Goal: Information Seeking & Learning: Learn about a topic

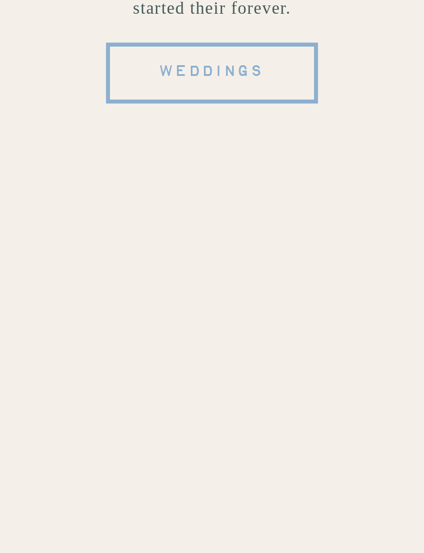
scroll to position [7293, 0]
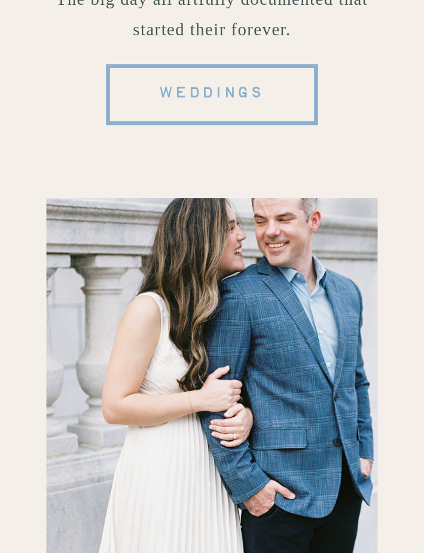
click at [212, 94] on span "weddings" at bounding box center [211, 95] width 107 height 26
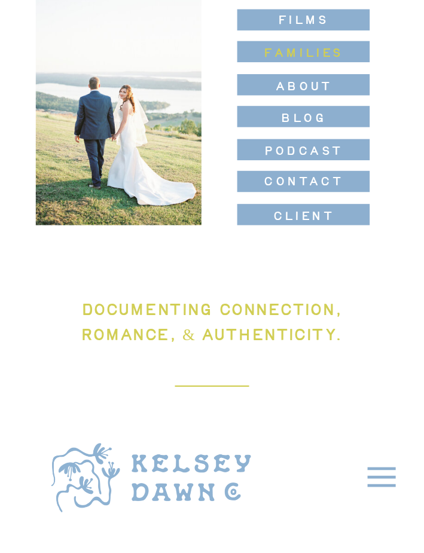
scroll to position [179, 0]
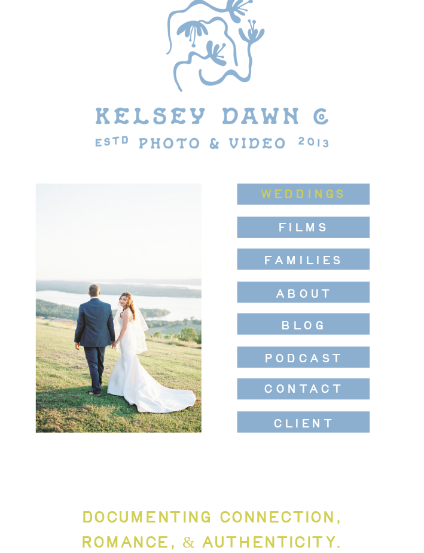
click at [294, 194] on nav "weddings" at bounding box center [303, 194] width 133 height 21
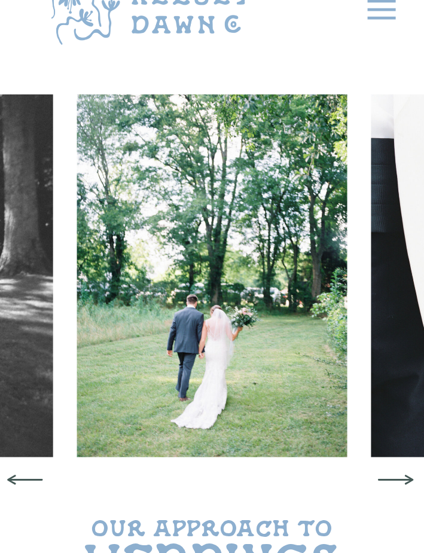
scroll to position [60, 0]
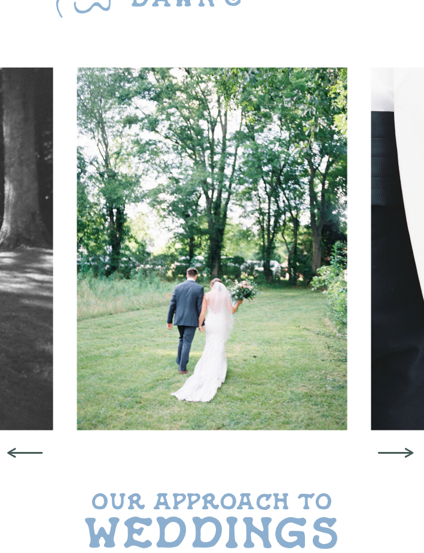
click at [397, 445] on icon at bounding box center [395, 452] width 57 height 45
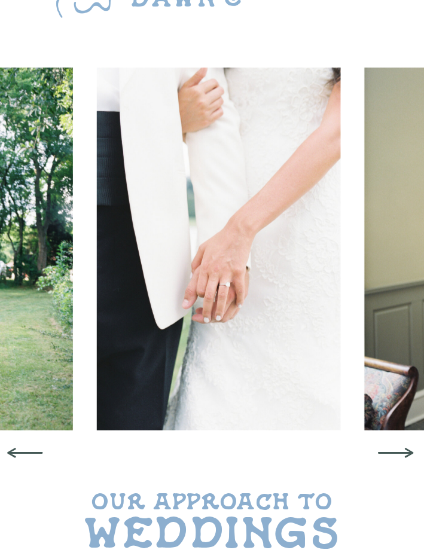
click at [397, 445] on icon at bounding box center [395, 452] width 57 height 45
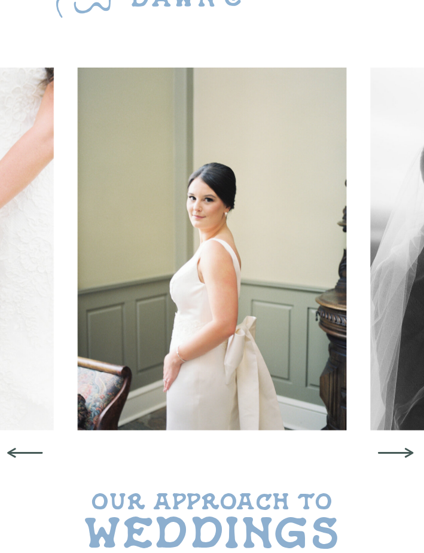
click at [397, 445] on icon at bounding box center [395, 452] width 57 height 45
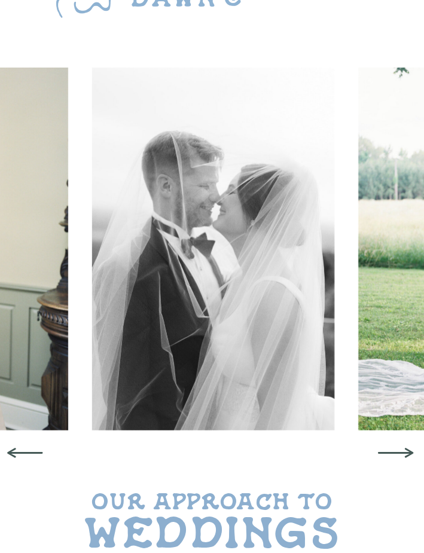
click at [397, 445] on icon at bounding box center [395, 452] width 57 height 45
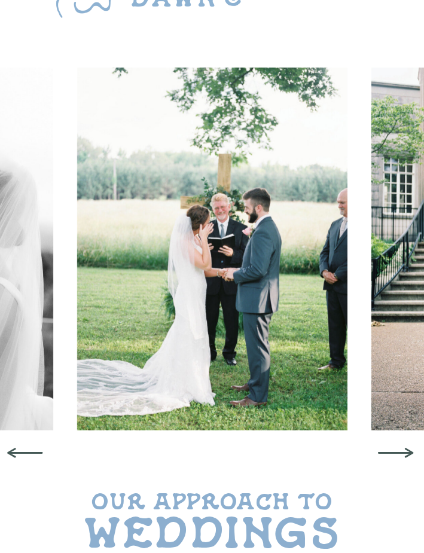
click at [397, 445] on icon at bounding box center [395, 452] width 57 height 45
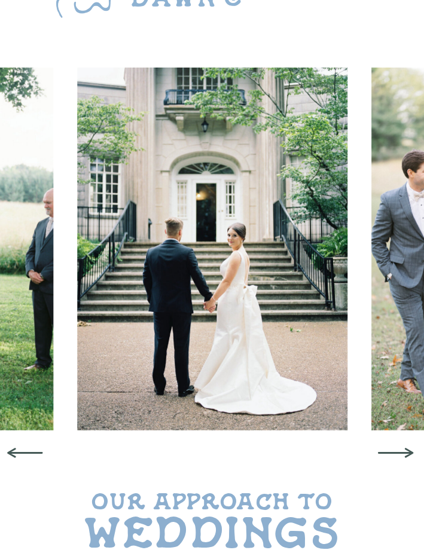
click at [397, 445] on icon at bounding box center [395, 452] width 57 height 45
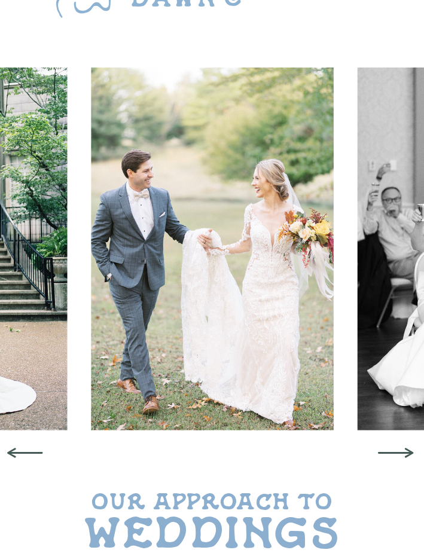
click at [397, 445] on icon at bounding box center [395, 452] width 57 height 45
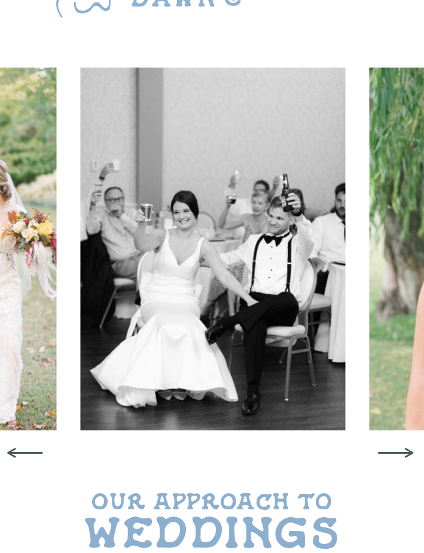
click at [397, 445] on icon at bounding box center [395, 452] width 57 height 45
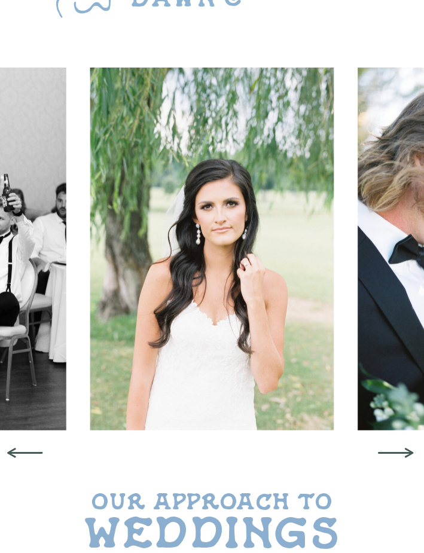
click at [397, 445] on icon at bounding box center [395, 452] width 57 height 45
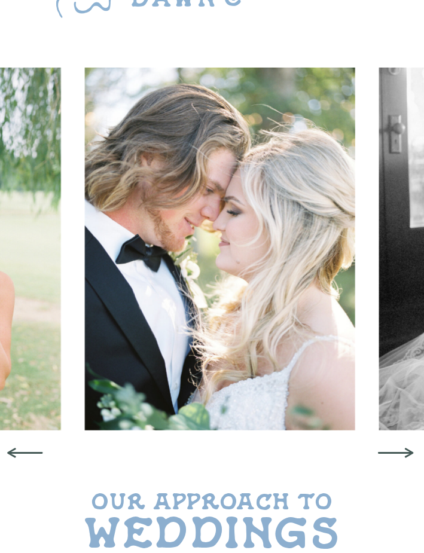
click at [397, 445] on icon at bounding box center [395, 452] width 57 height 45
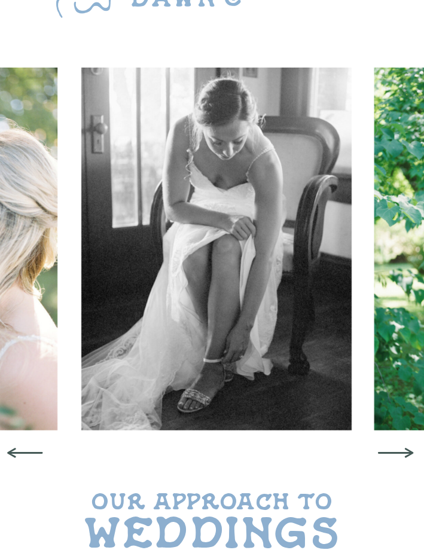
click at [397, 445] on icon at bounding box center [395, 452] width 57 height 45
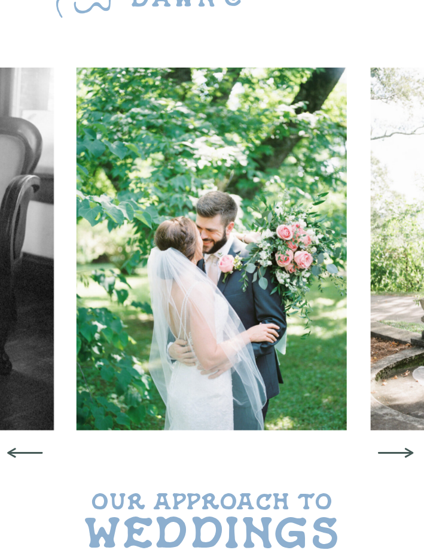
click at [397, 445] on icon at bounding box center [395, 452] width 57 height 45
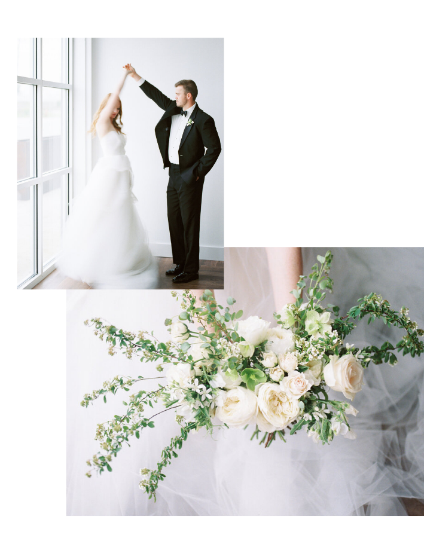
scroll to position [0, 0]
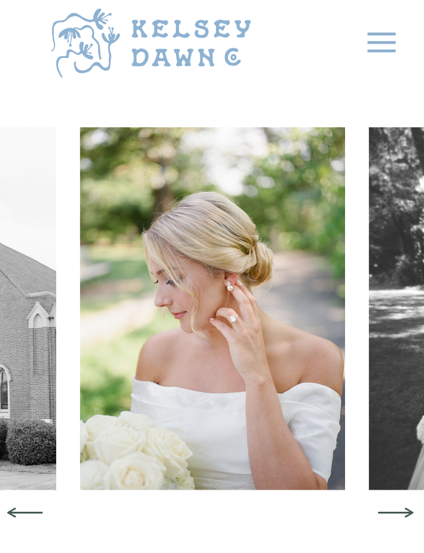
click at [387, 47] on icon at bounding box center [381, 42] width 45 height 45
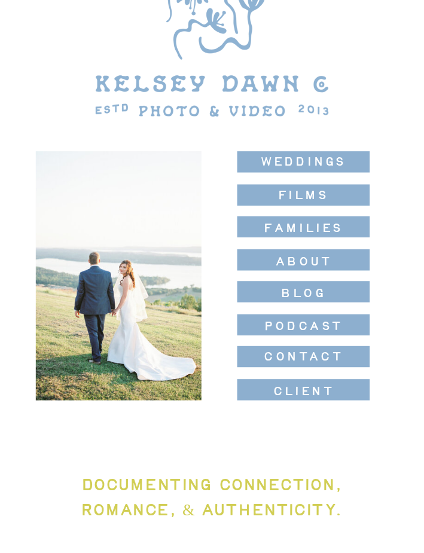
scroll to position [239, 0]
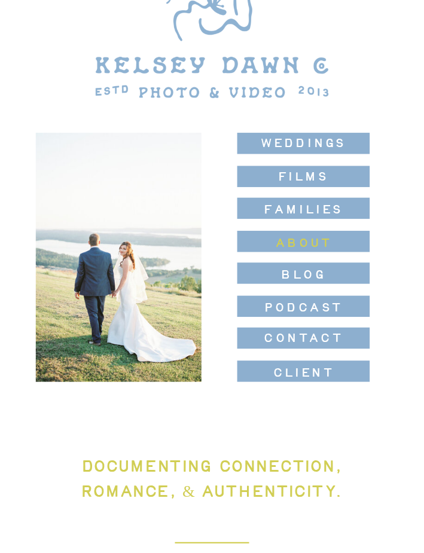
click at [307, 236] on nav "ABOUT" at bounding box center [303, 242] width 133 height 20
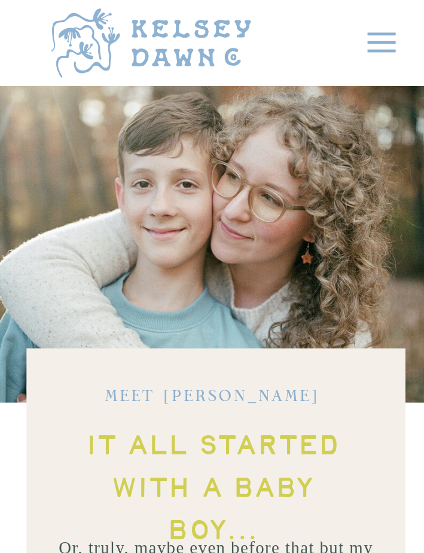
click at [374, 41] on icon at bounding box center [381, 42] width 45 height 45
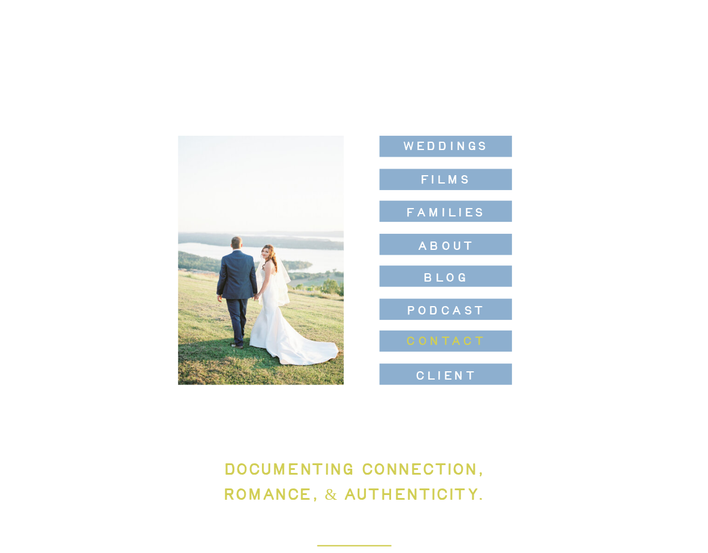
scroll to position [299, 0]
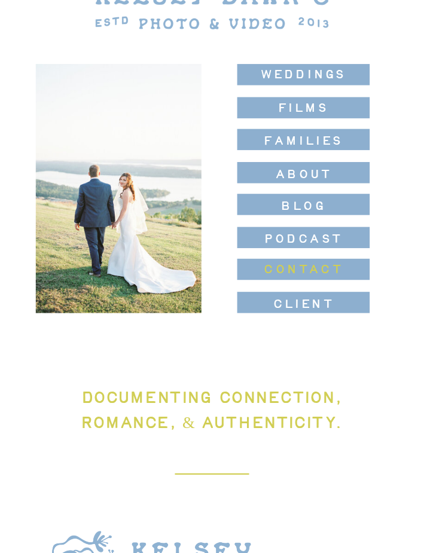
click at [313, 259] on nav "contact" at bounding box center [303, 269] width 133 height 21
click at [310, 67] on nav "weddings" at bounding box center [303, 74] width 133 height 21
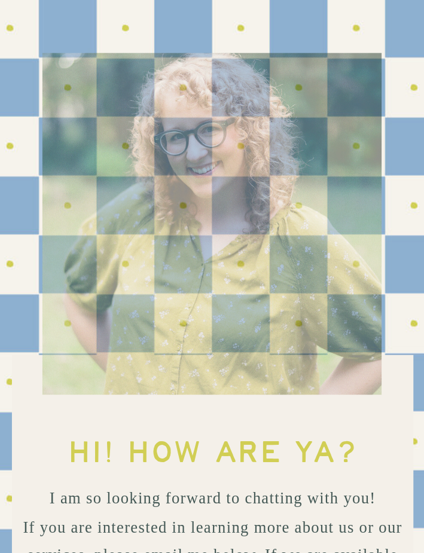
click at [328, 76] on div at bounding box center [211, 224] width 339 height 342
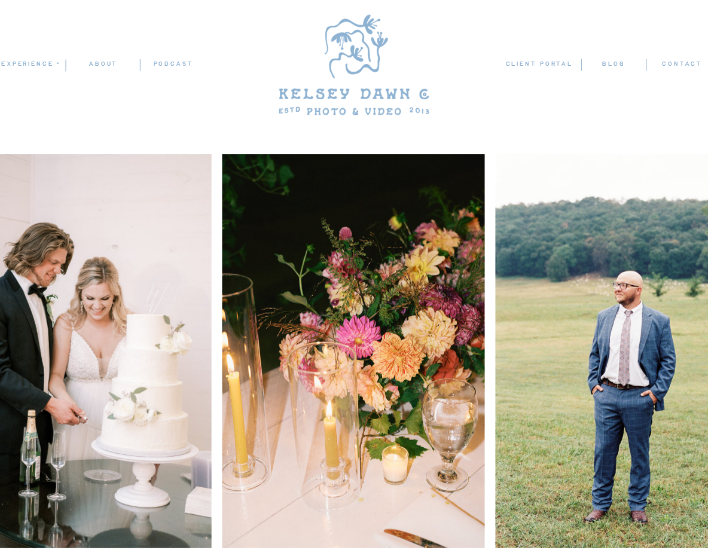
click at [55, 65] on icon at bounding box center [57, 63] width 7 height 6
click at [41, 97] on p "films" at bounding box center [33, 98] width 66 height 10
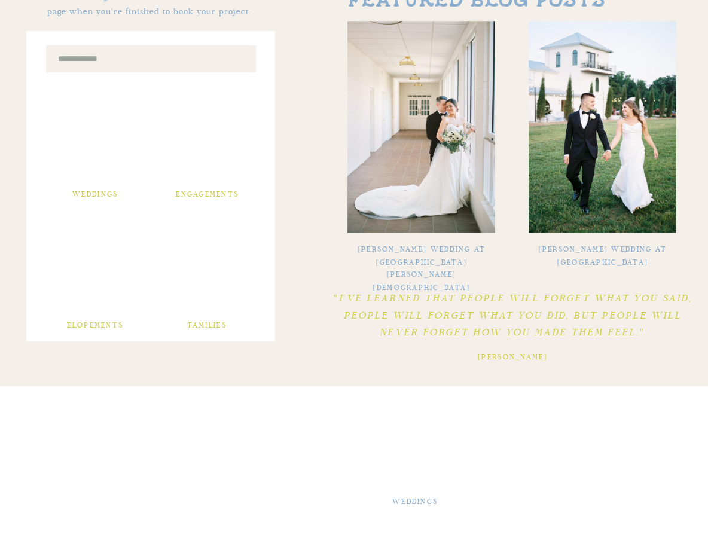
scroll to position [418, 0]
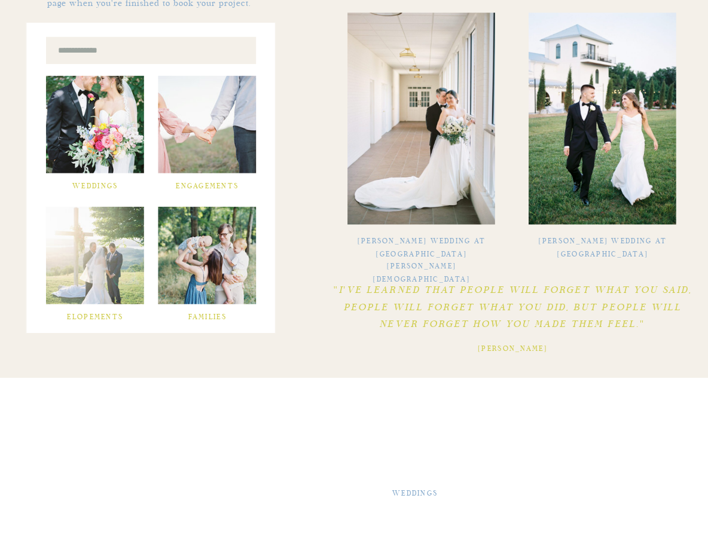
click at [437, 247] on h3 "Griswold Wedding at Fort Payne First Baptist Church" at bounding box center [421, 249] width 133 height 27
click at [420, 224] on img at bounding box center [421, 119] width 148 height 212
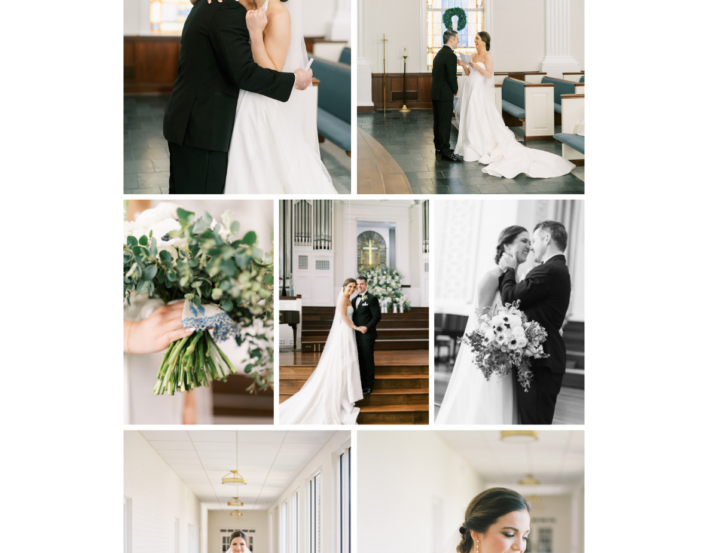
scroll to position [7532, 0]
